Goal: Obtain resource: Obtain resource

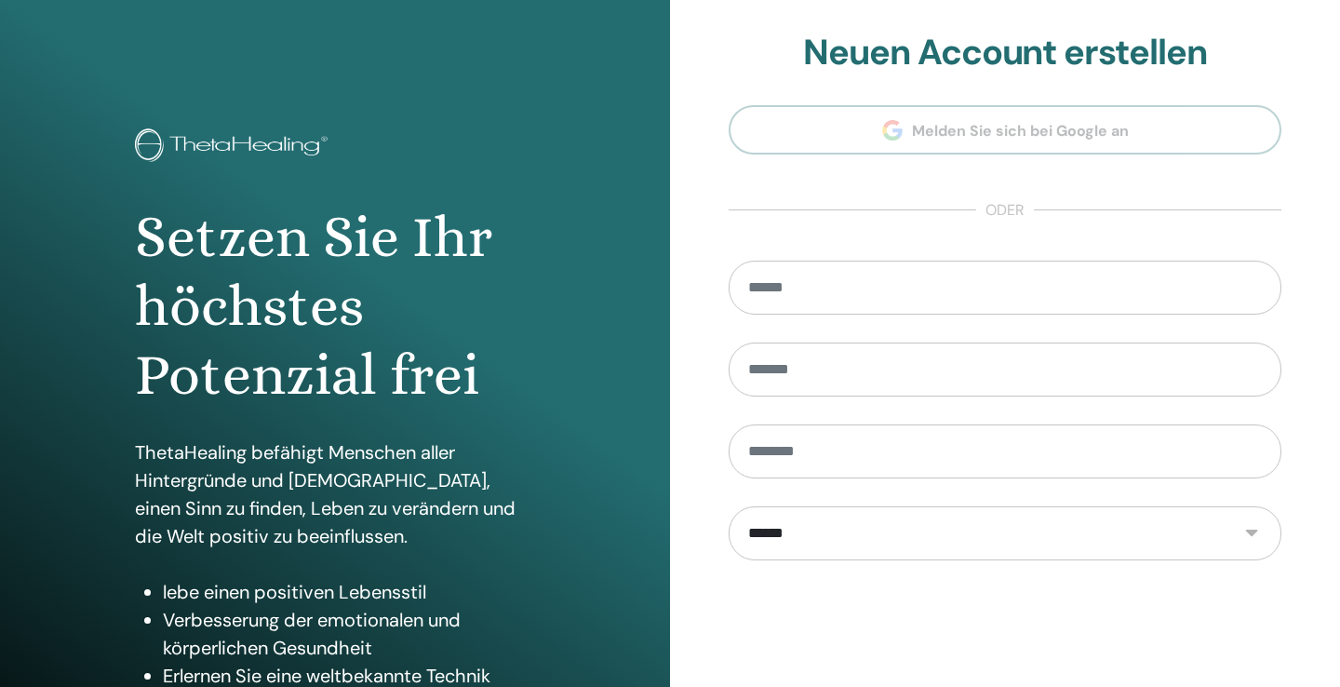
click at [579, 437] on div "Setzen Sie Ihr höchstes Potenzial frei ThetaHealing befähigt Menschen aller Hin…" at bounding box center [335, 446] width 670 height 893
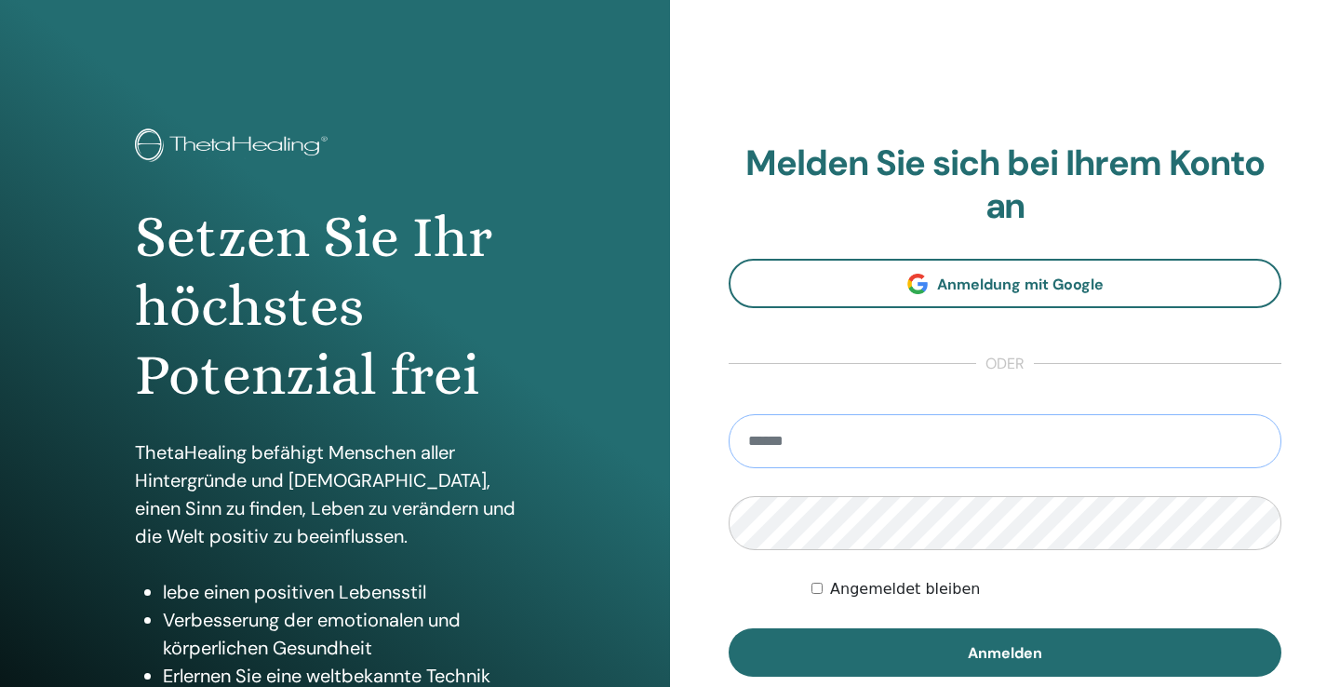
type input "**********"
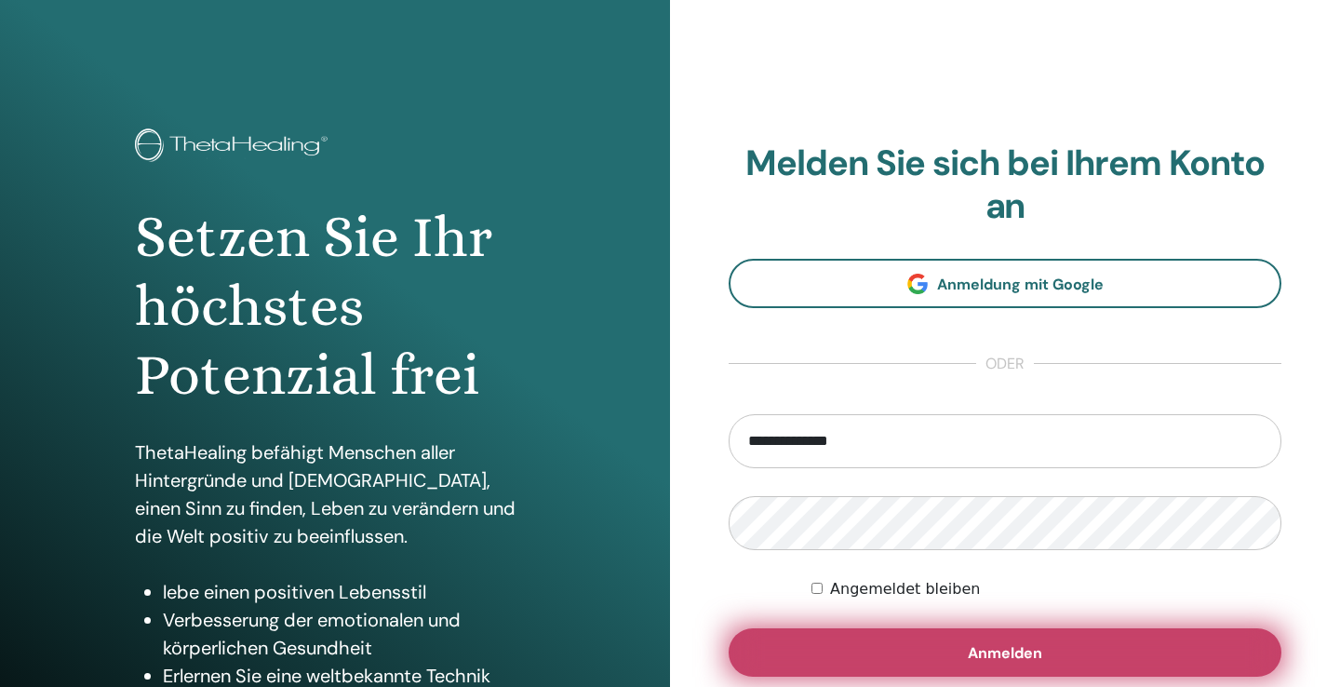
click at [1004, 651] on span "Anmelden" at bounding box center [1005, 653] width 74 height 20
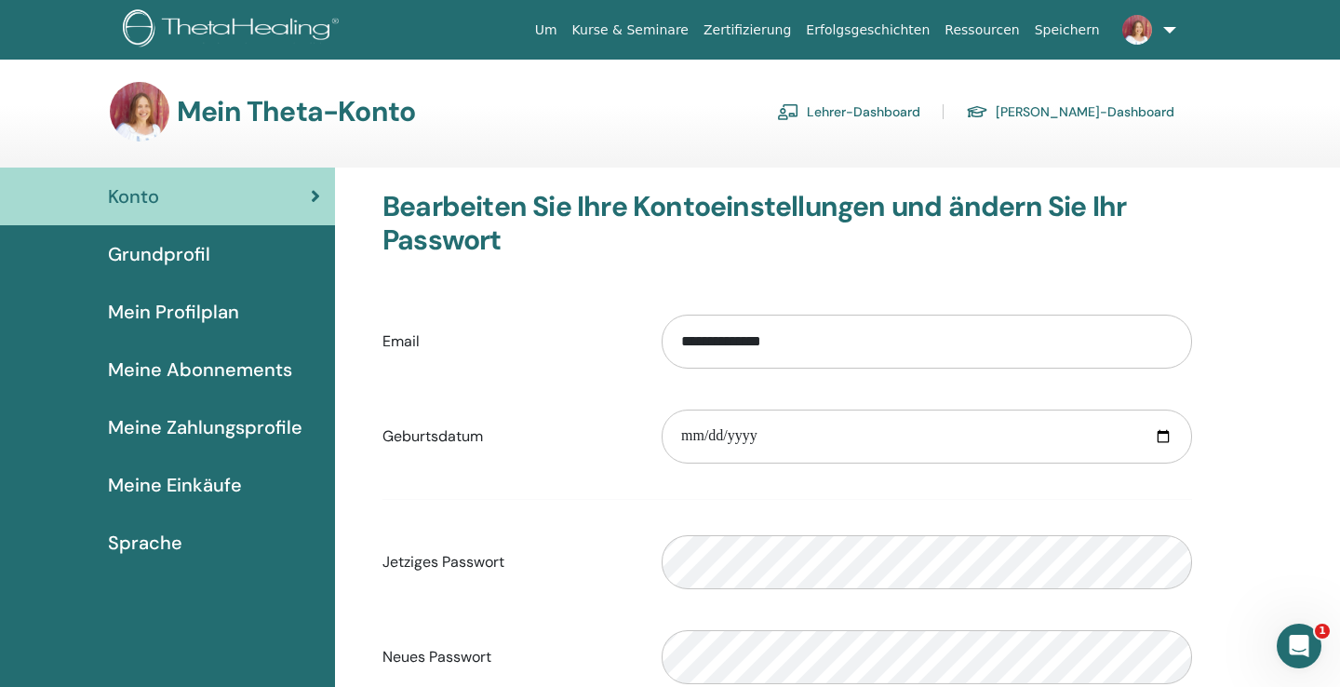
click at [920, 108] on link "Lehrer-Dashboard" at bounding box center [848, 112] width 143 height 30
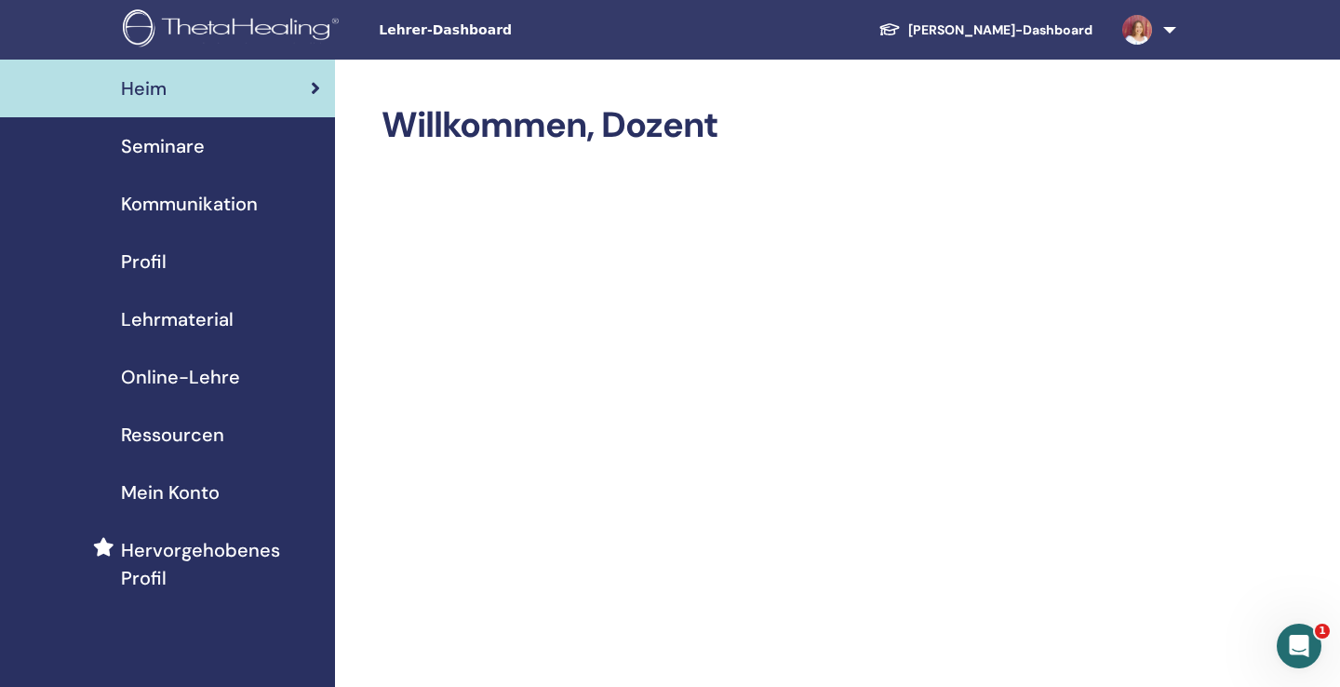
click at [208, 316] on span "Lehrmaterial" at bounding box center [177, 319] width 113 height 28
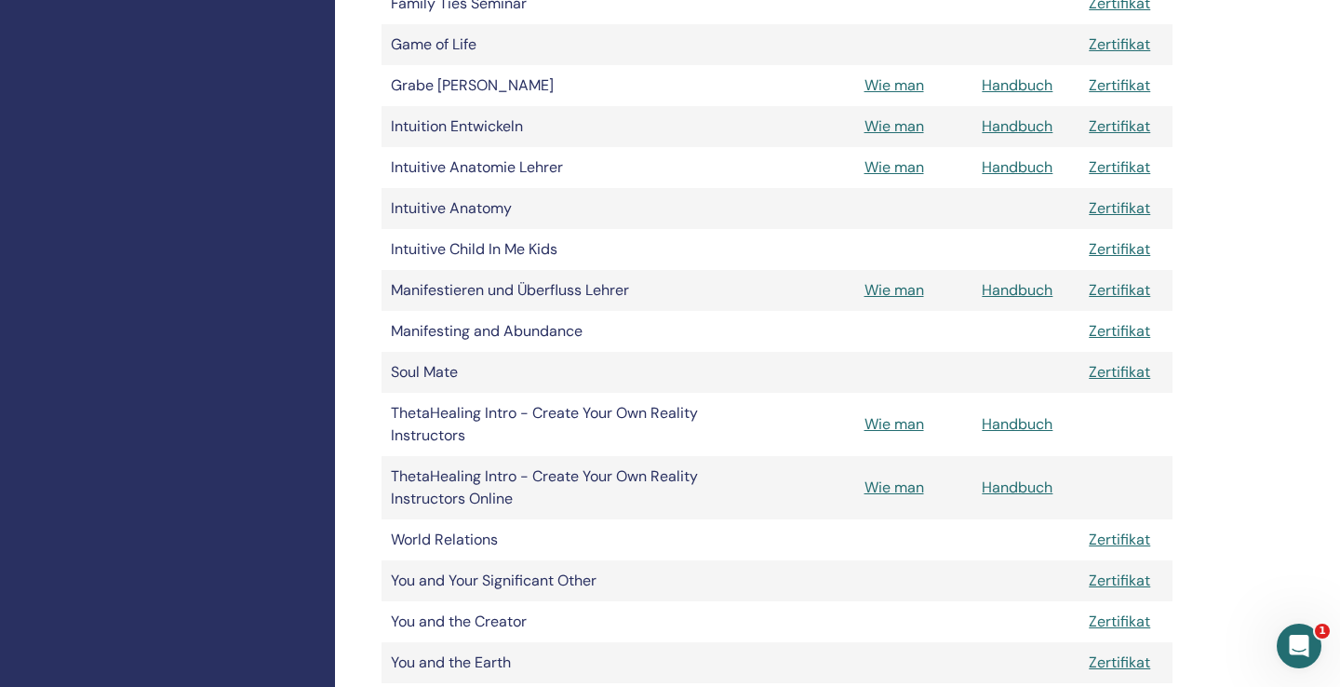
scroll to position [806, 0]
click at [1026, 166] on link "Handbuch" at bounding box center [1017, 169] width 71 height 20
